Goal: Task Accomplishment & Management: Complete application form

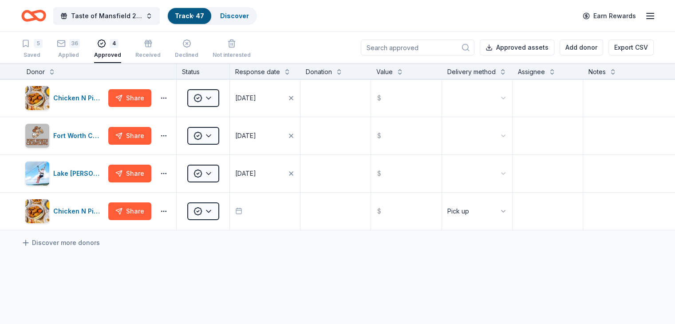
click at [204, 16] on link "Track · 47" at bounding box center [189, 16] width 29 height 8
click at [249, 15] on link "Discover" at bounding box center [234, 16] width 29 height 8
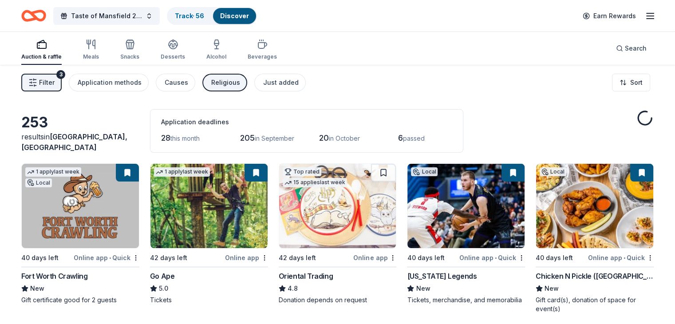
click at [249, 15] on link "Discover" at bounding box center [234, 16] width 29 height 8
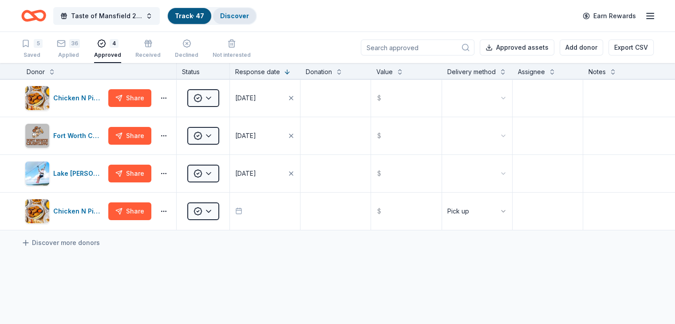
click at [247, 13] on link "Discover" at bounding box center [234, 16] width 29 height 8
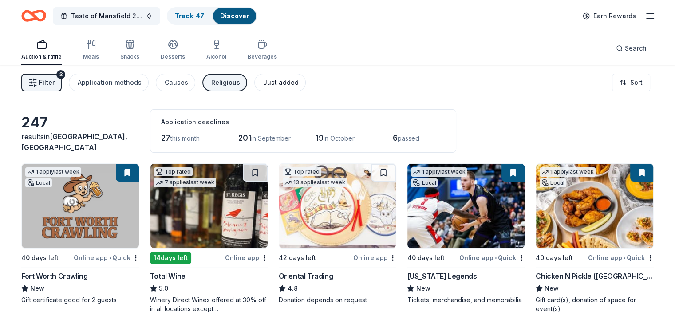
click at [293, 83] on div "Just added" at bounding box center [280, 82] width 35 height 11
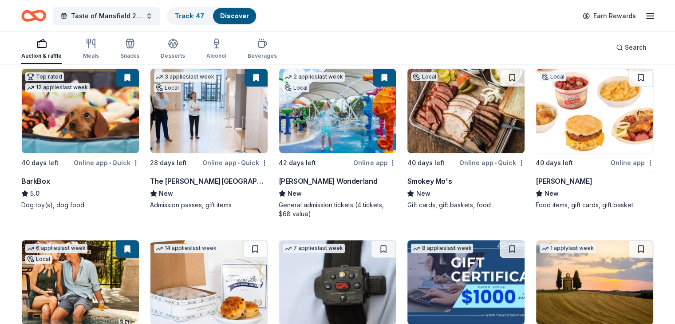
scroll to position [310, 0]
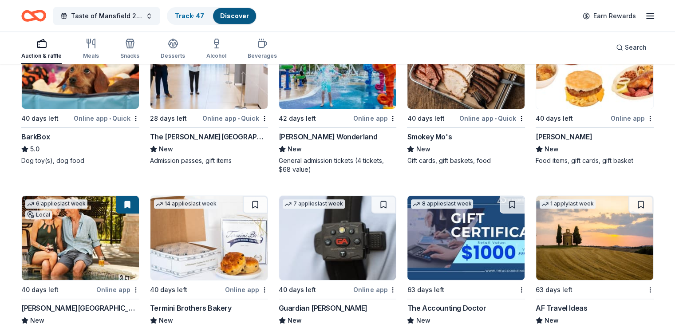
click at [152, 167] on div "1 apply last week Local 40 days left Online app • Quick Texas Legends New Ticke…" at bounding box center [337, 185] width 632 height 664
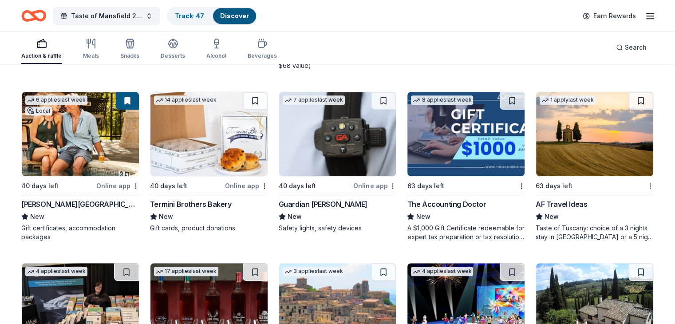
scroll to position [399, 0]
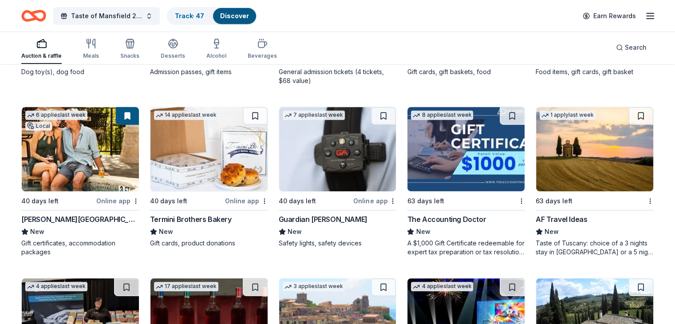
click at [550, 221] on div "AF Travel Ideas" at bounding box center [560, 219] width 51 height 11
click at [628, 114] on button at bounding box center [640, 116] width 25 height 18
click at [339, 217] on div "Guardian Angel Device" at bounding box center [323, 219] width 89 height 11
click at [228, 135] on img at bounding box center [208, 149] width 117 height 84
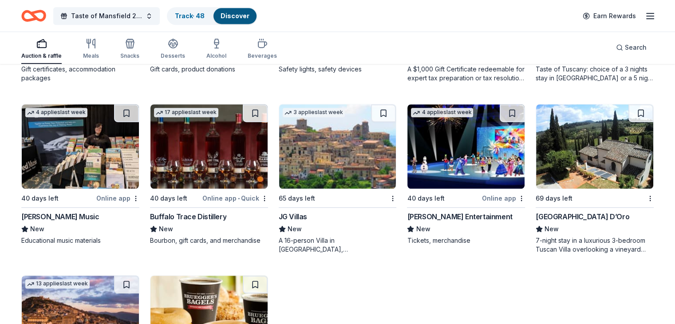
scroll to position [617, 0]
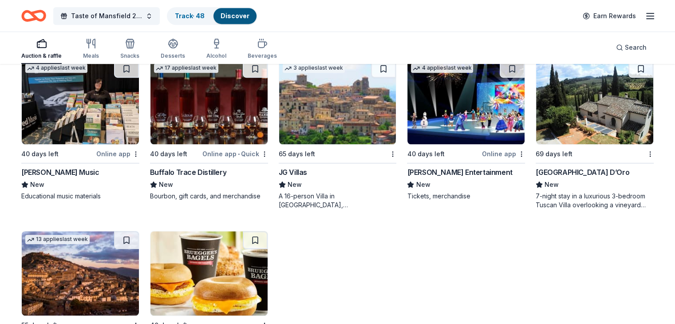
click at [328, 195] on div "A 16-person Villa in Altomonte, Calabria, Italy for 7days/6nights (Retail value…" at bounding box center [338, 201] width 118 height 18
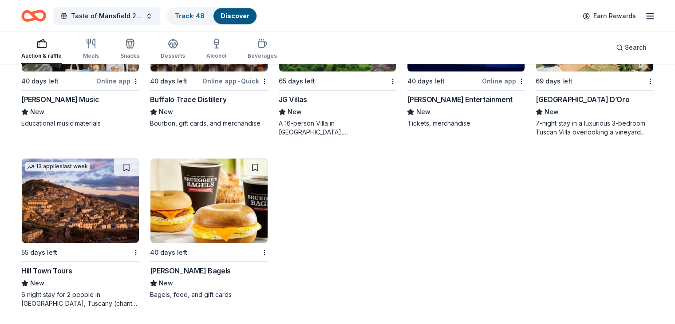
scroll to position [691, 0]
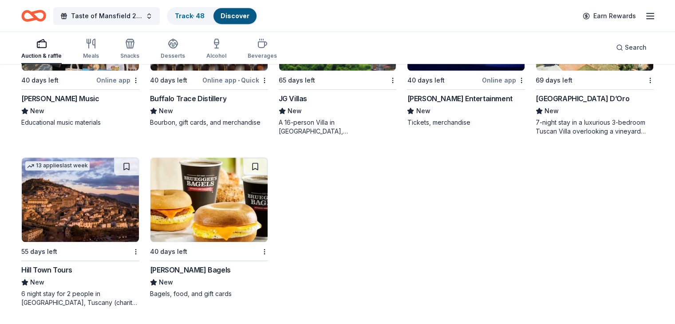
click at [110, 236] on img at bounding box center [80, 199] width 117 height 84
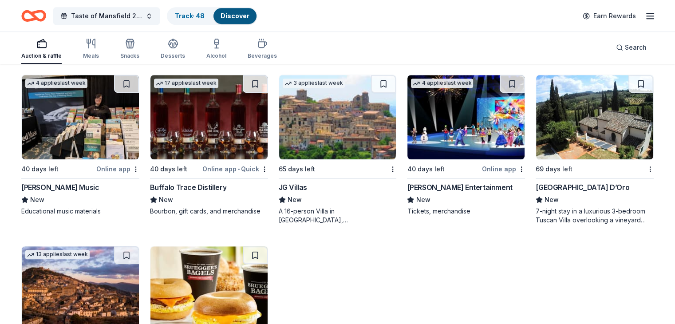
scroll to position [558, 0]
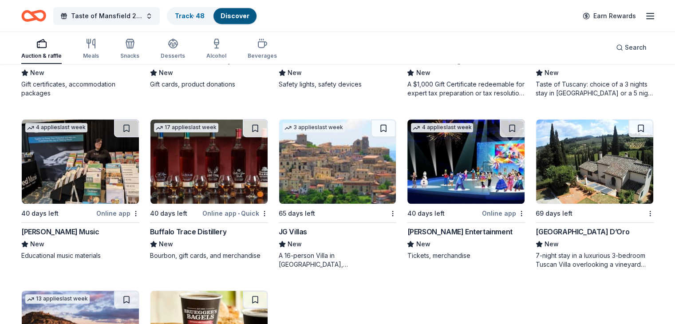
click at [452, 229] on div "Feld Entertainment" at bounding box center [459, 231] width 105 height 11
click at [205, 156] on img at bounding box center [208, 161] width 117 height 84
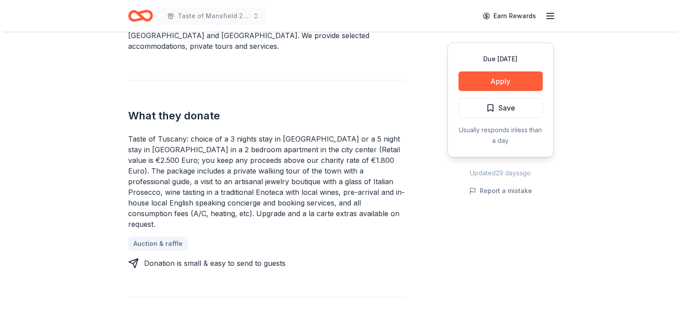
scroll to position [266, 0]
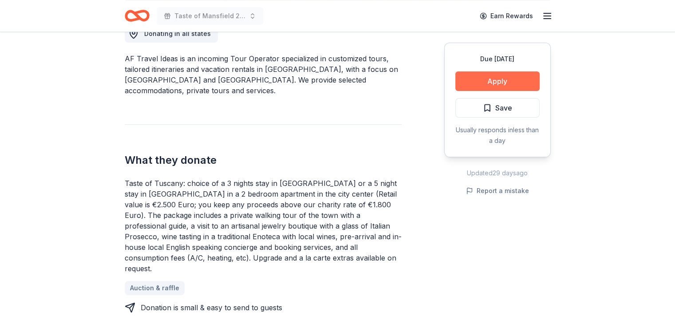
click at [499, 79] on button "Apply" at bounding box center [497, 81] width 84 height 20
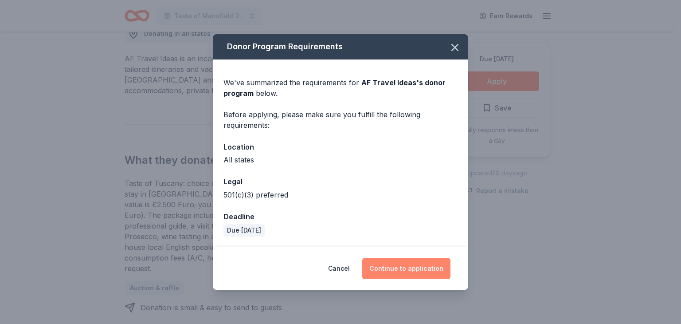
click at [408, 267] on button "Continue to application" at bounding box center [406, 268] width 88 height 21
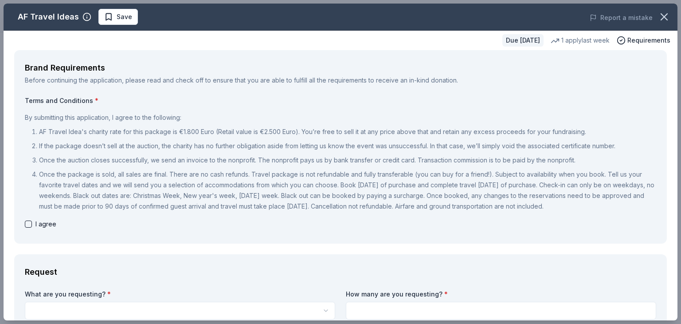
click at [27, 225] on button "button" at bounding box center [28, 223] width 7 height 7
checkbox input "true"
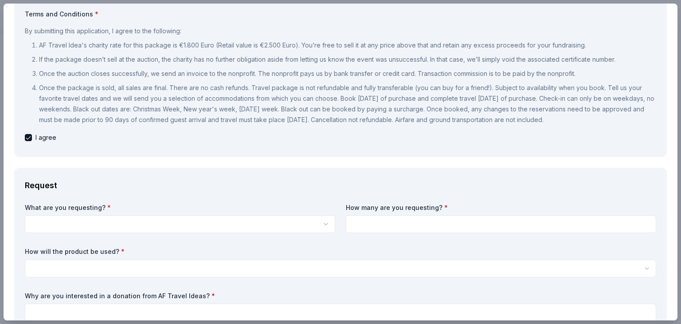
scroll to position [133, 0]
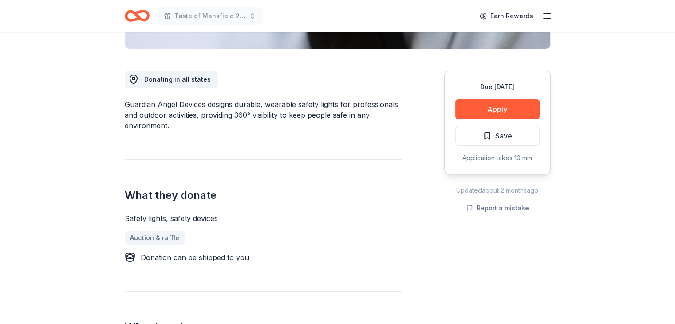
scroll to position [222, 0]
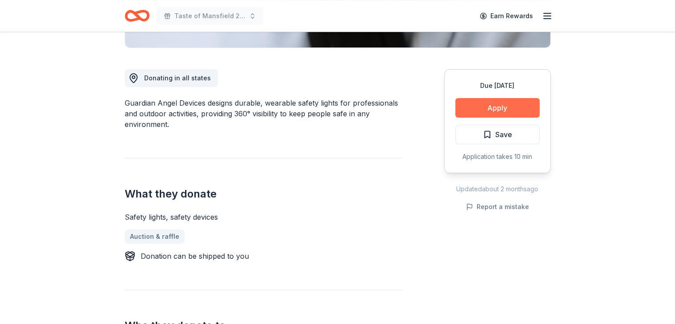
click at [506, 107] on button "Apply" at bounding box center [497, 108] width 84 height 20
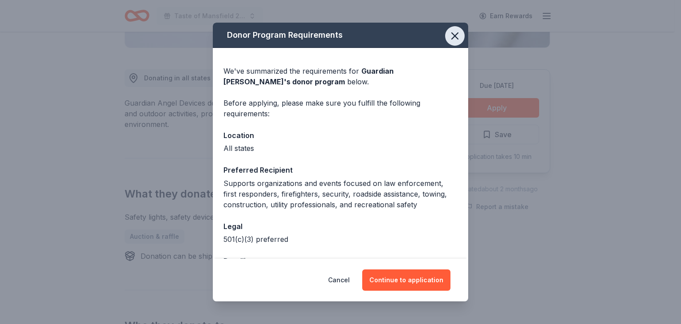
click at [449, 35] on icon "button" at bounding box center [455, 36] width 12 height 12
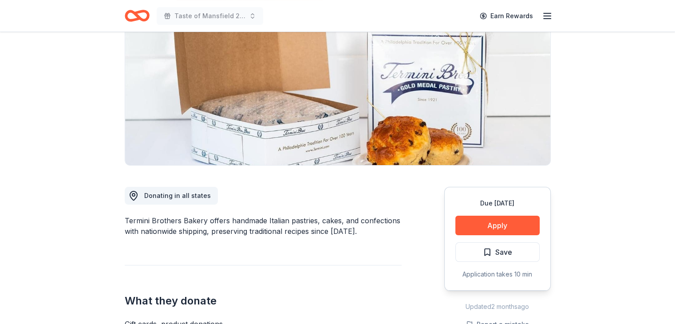
scroll to position [89, 0]
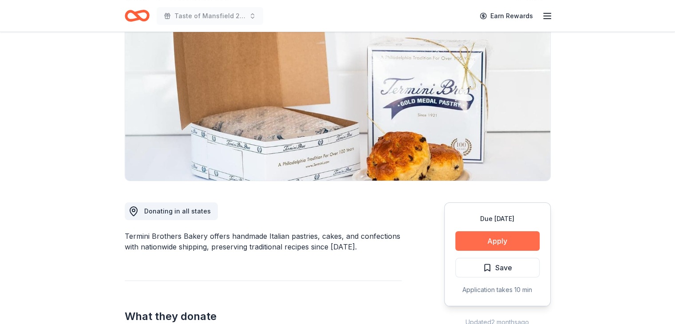
click at [505, 238] on button "Apply" at bounding box center [497, 241] width 84 height 20
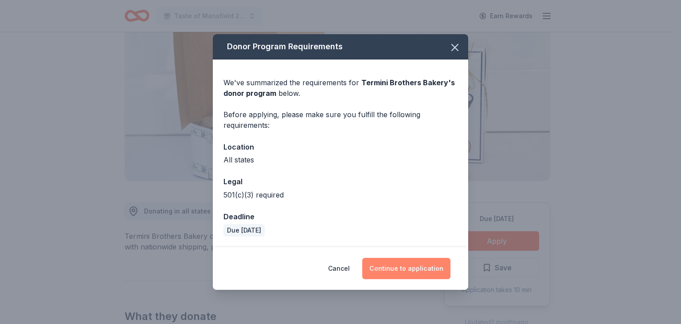
click at [414, 271] on button "Continue to application" at bounding box center [406, 268] width 88 height 21
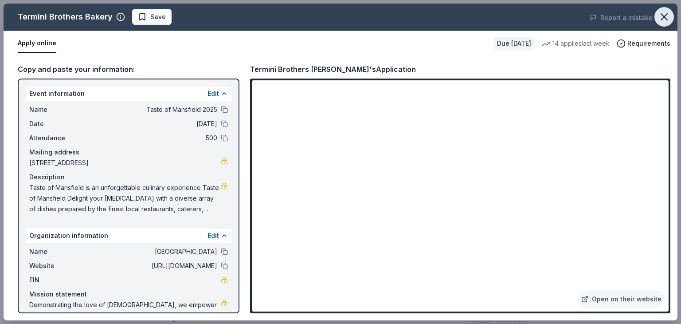
click at [665, 18] on icon "button" at bounding box center [664, 17] width 12 height 12
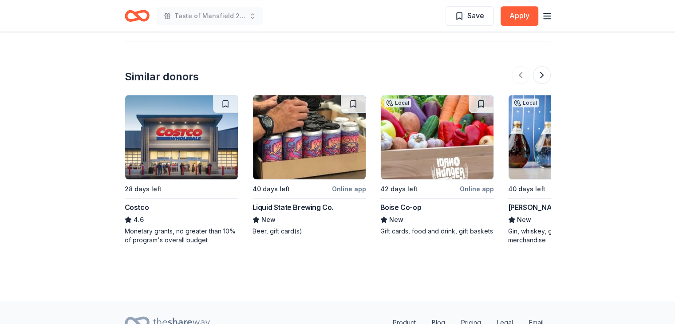
scroll to position [798, 0]
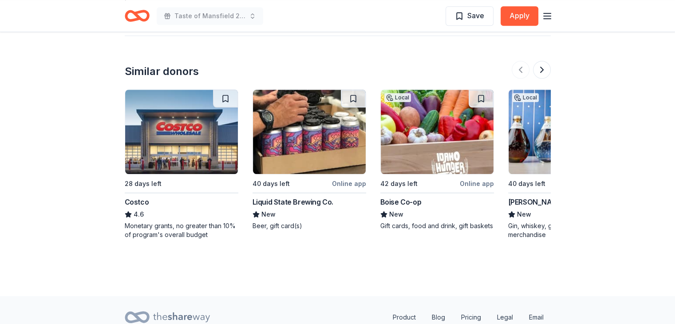
click at [423, 159] on img at bounding box center [437, 132] width 113 height 84
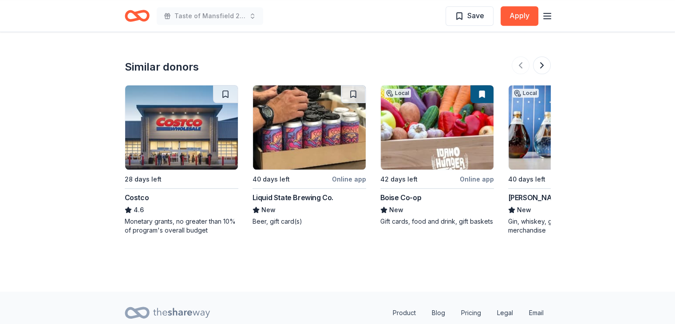
scroll to position [790, 0]
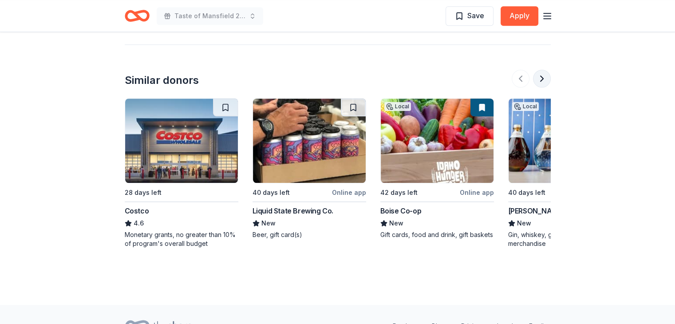
click at [538, 78] on button at bounding box center [542, 79] width 18 height 18
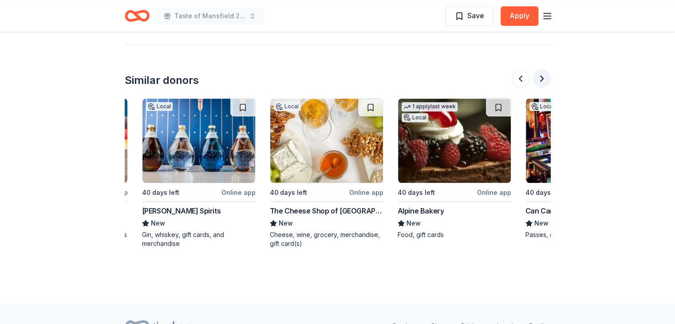
scroll to position [0, 383]
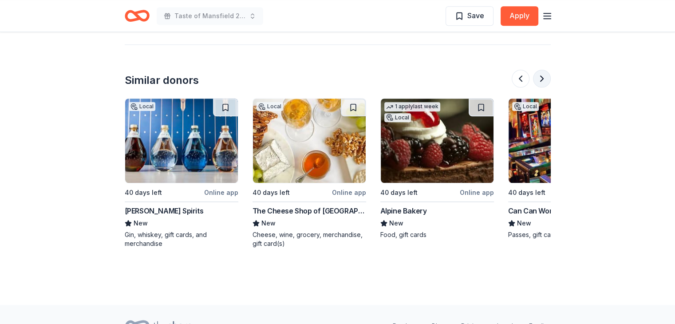
click at [534, 77] on button at bounding box center [542, 79] width 18 height 18
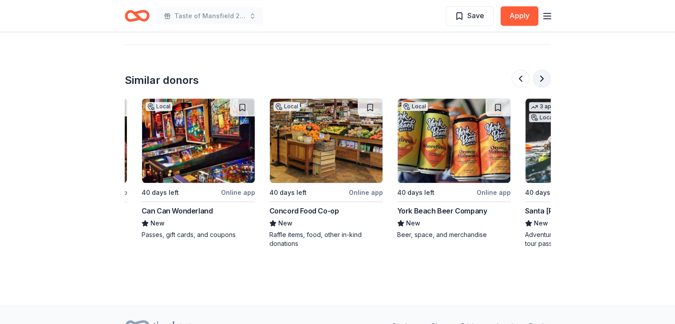
scroll to position [0, 766]
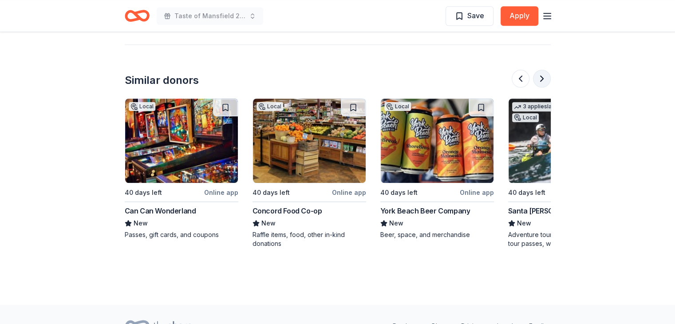
click at [534, 77] on button at bounding box center [542, 79] width 18 height 18
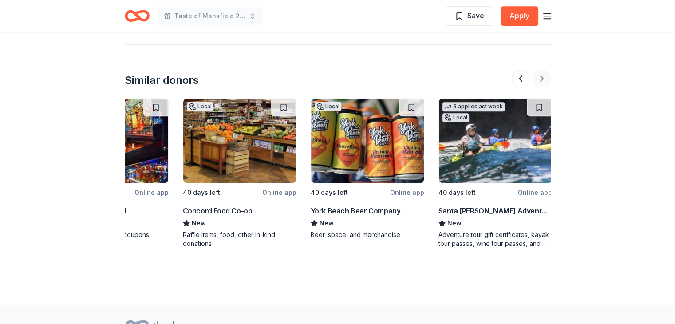
scroll to position [0, 837]
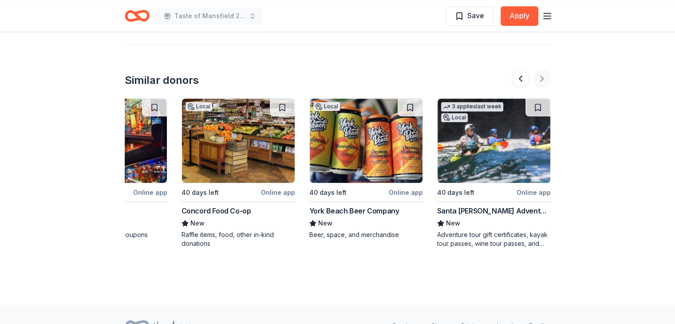
click at [534, 77] on div at bounding box center [530, 79] width 39 height 18
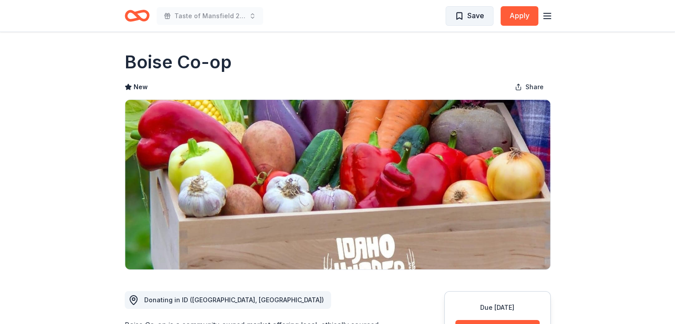
click at [456, 16] on span "Save" at bounding box center [469, 16] width 29 height 12
